Goal: Navigation & Orientation: Find specific page/section

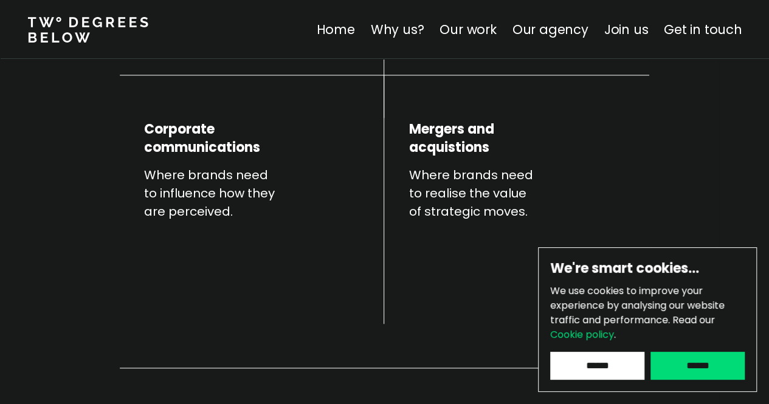
scroll to position [669, 0]
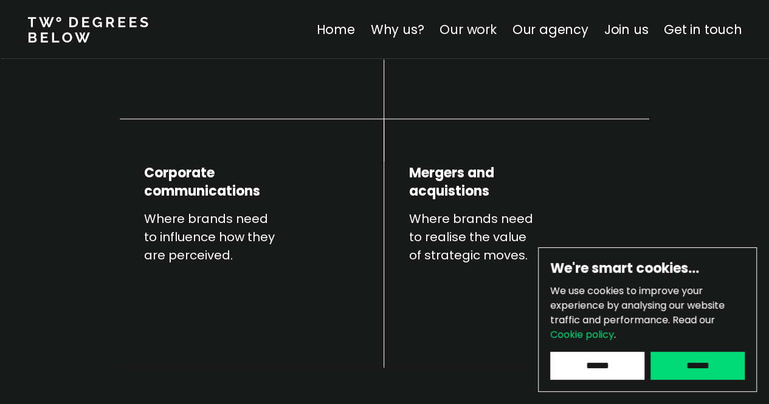
click at [485, 26] on link "Our work" at bounding box center [467, 30] width 57 height 18
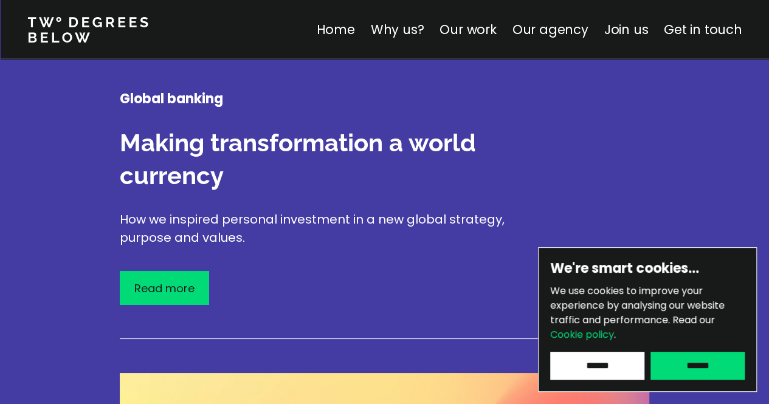
scroll to position [2243, 0]
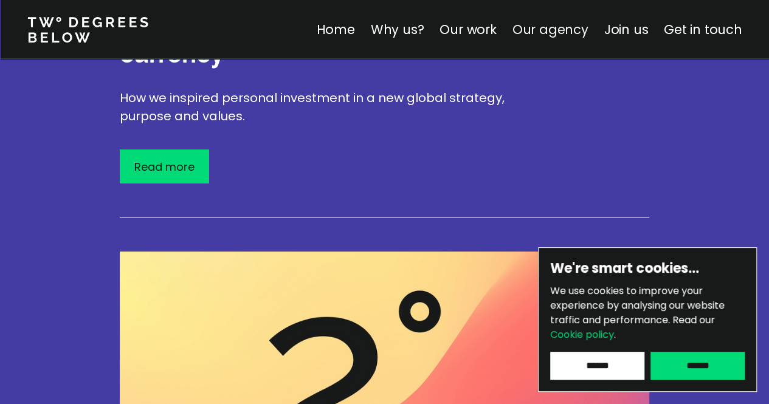
click at [548, 27] on link "Our agency" at bounding box center [550, 30] width 76 height 18
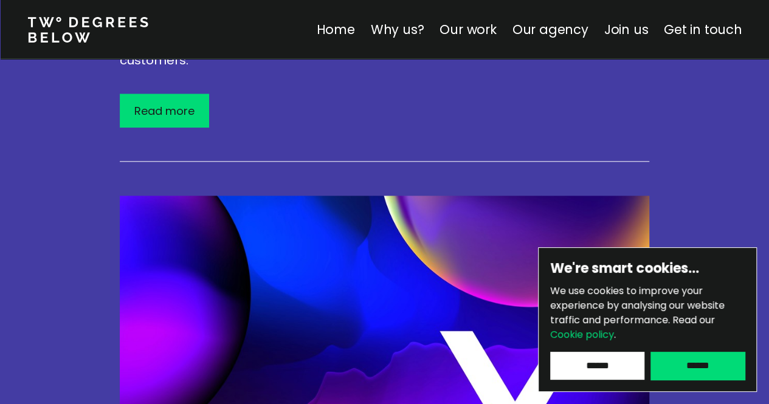
scroll to position [157, 0]
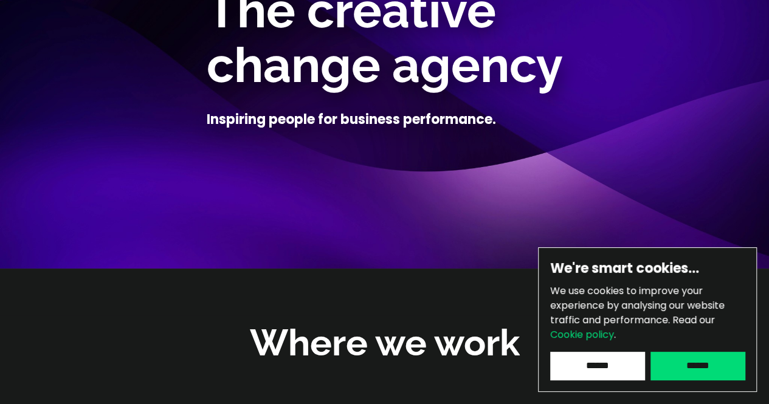
click at [608, 377] on input "******" at bounding box center [597, 366] width 94 height 28
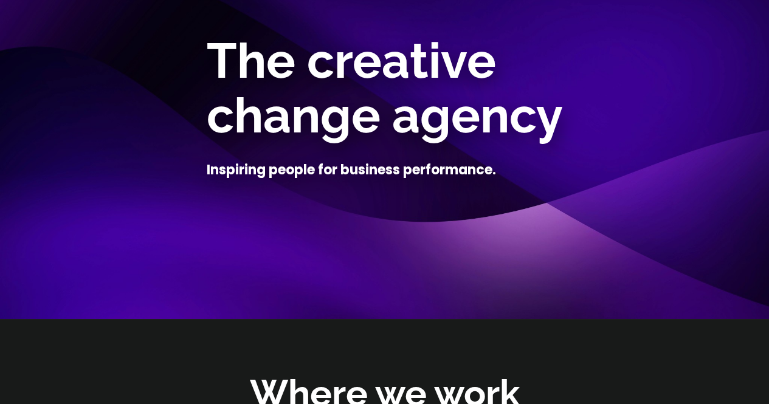
scroll to position [35, 0]
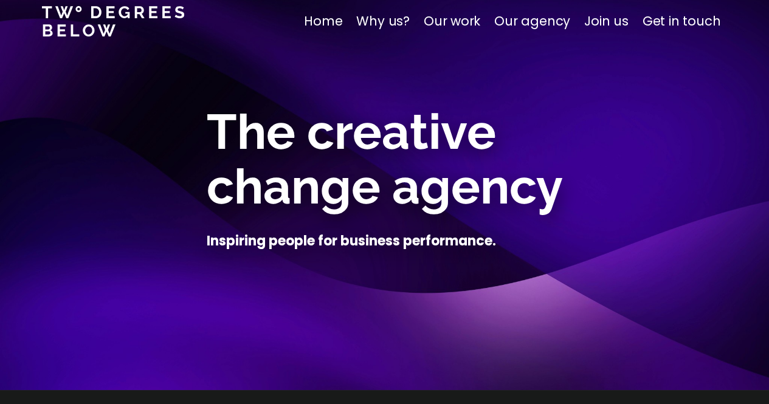
click at [541, 23] on p "Our agency" at bounding box center [532, 21] width 76 height 19
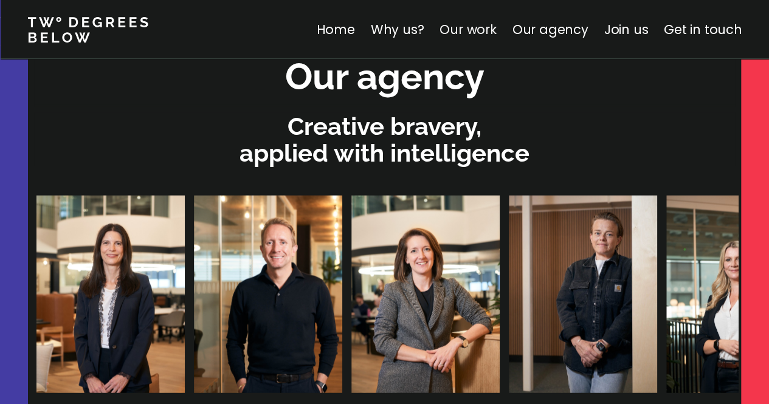
click at [469, 24] on link "Our work" at bounding box center [467, 30] width 57 height 18
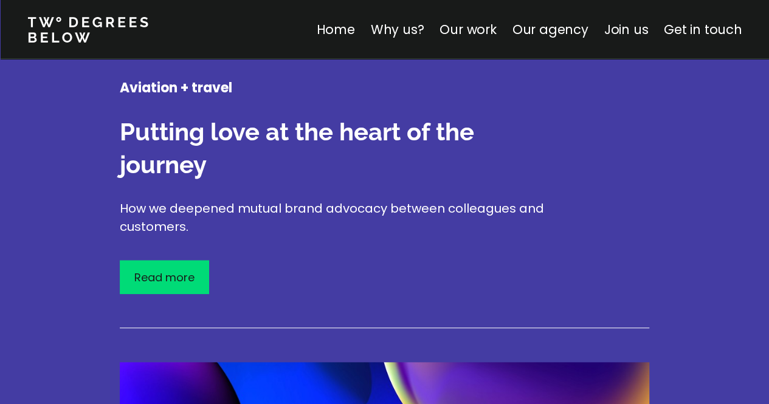
scroll to position [2911, 0]
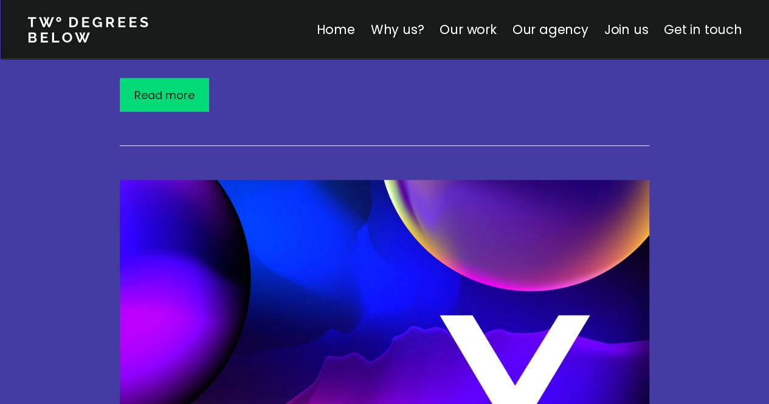
click at [708, 33] on link "Get in touch" at bounding box center [703, 30] width 78 height 18
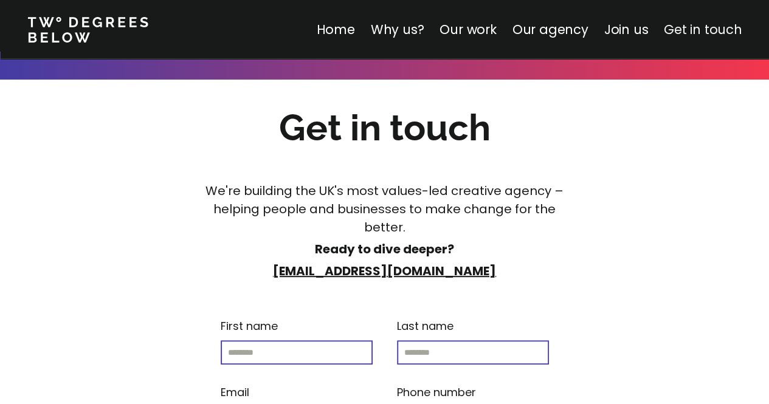
scroll to position [7079, 0]
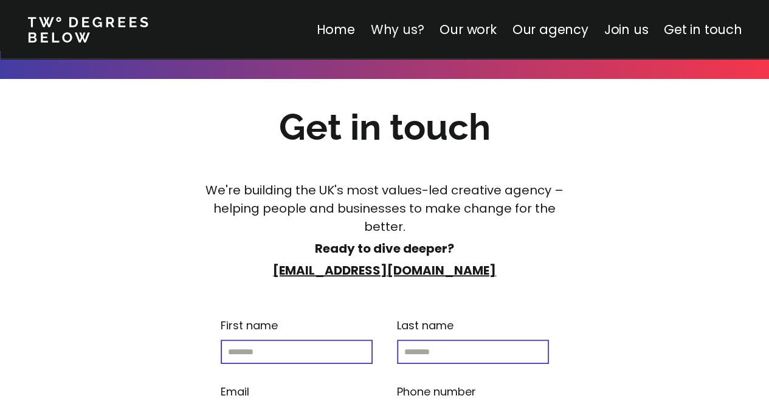
click at [406, 21] on link "Why us?" at bounding box center [396, 30] width 53 height 18
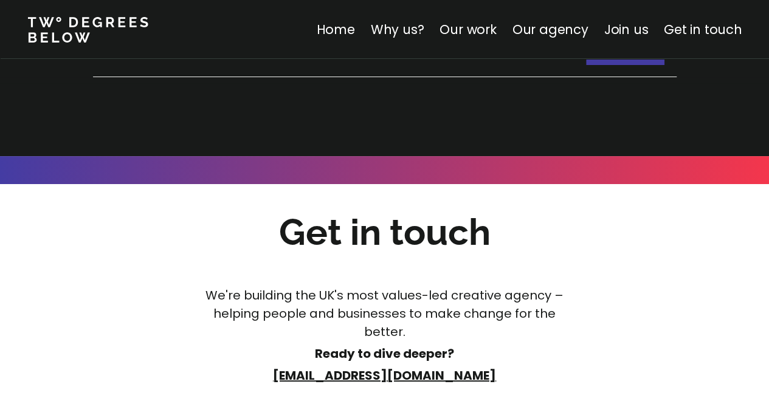
scroll to position [7619, 0]
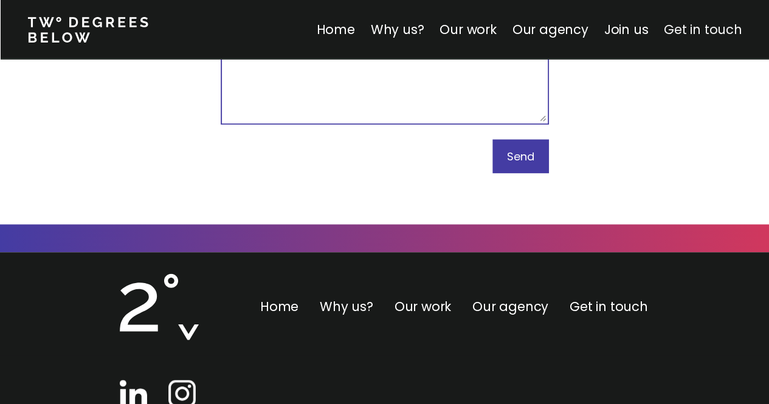
click at [709, 27] on link "Get in touch" at bounding box center [703, 30] width 78 height 18
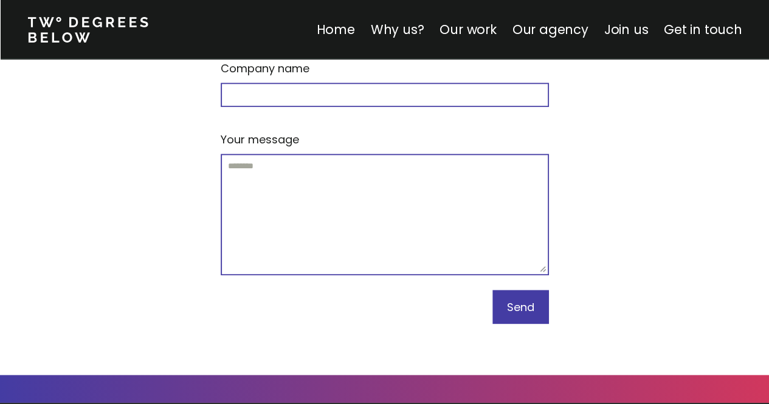
scroll to position [7619, 0]
